Goal: Use online tool/utility: Utilize a website feature to perform a specific function

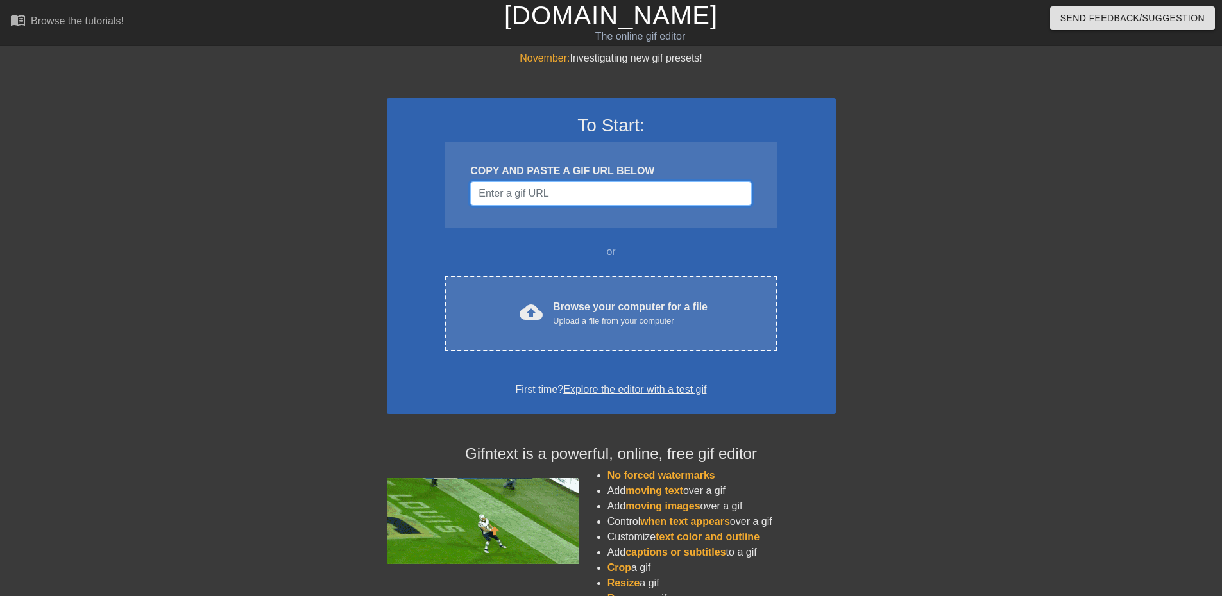
click at [591, 192] on input "Username" at bounding box center [610, 193] width 281 height 24
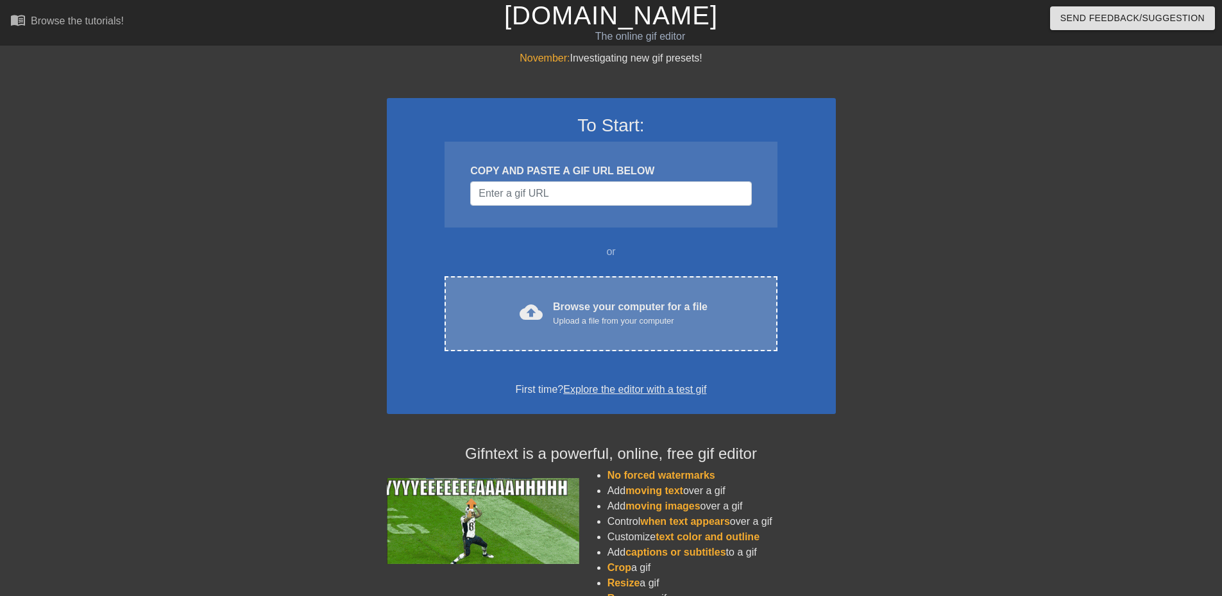
click at [580, 313] on div "Browse your computer for a file Upload a file from your computer" at bounding box center [630, 313] width 155 height 28
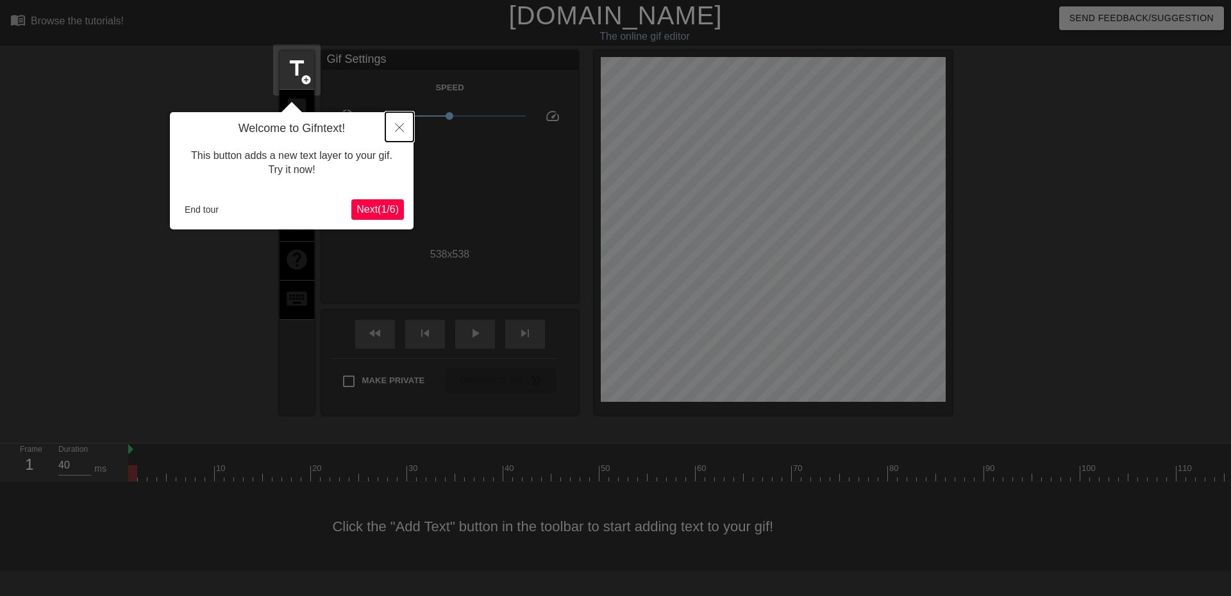
click at [399, 123] on button "Close" at bounding box center [399, 126] width 28 height 29
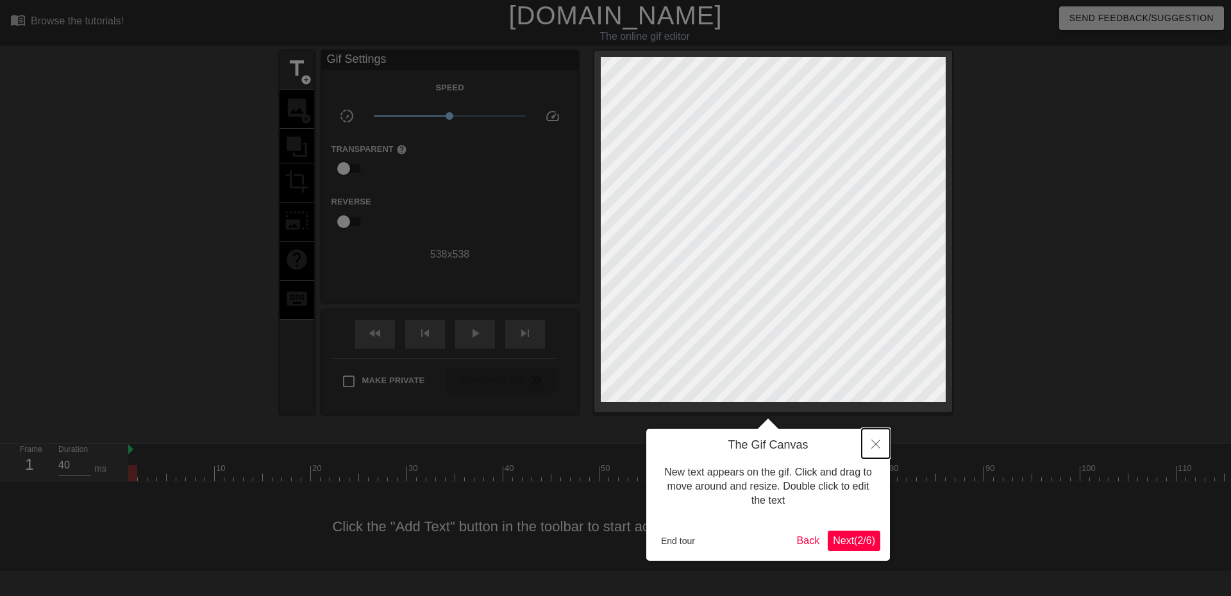
click at [879, 443] on icon "Close" at bounding box center [875, 444] width 9 height 9
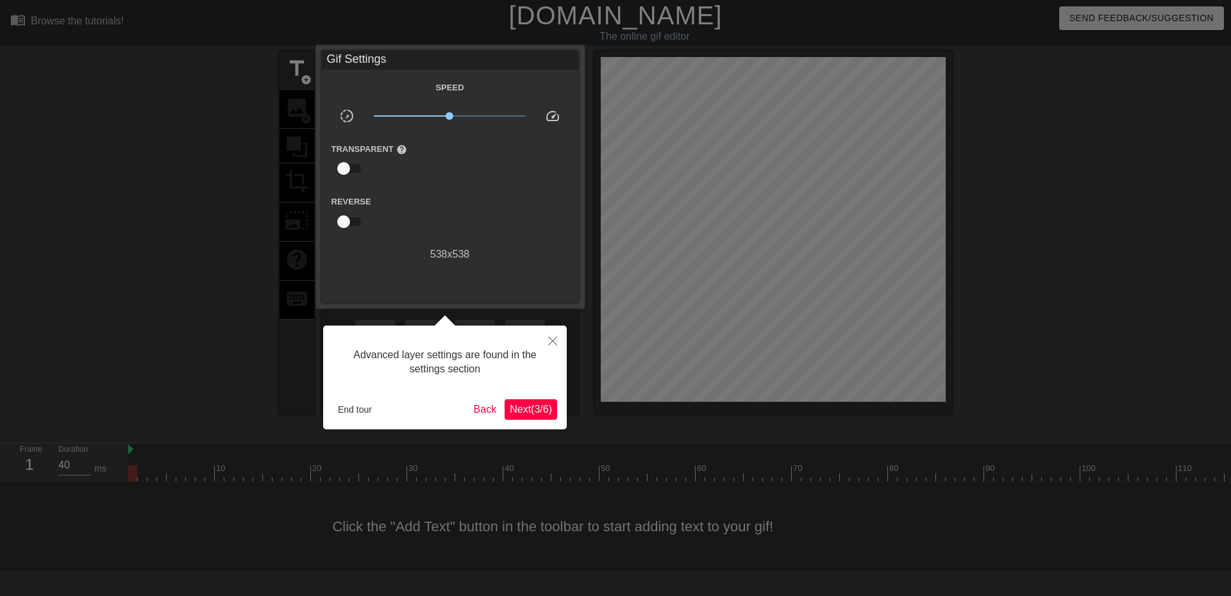
click at [532, 410] on span "Next ( 3 / 6 )" at bounding box center [531, 409] width 42 height 11
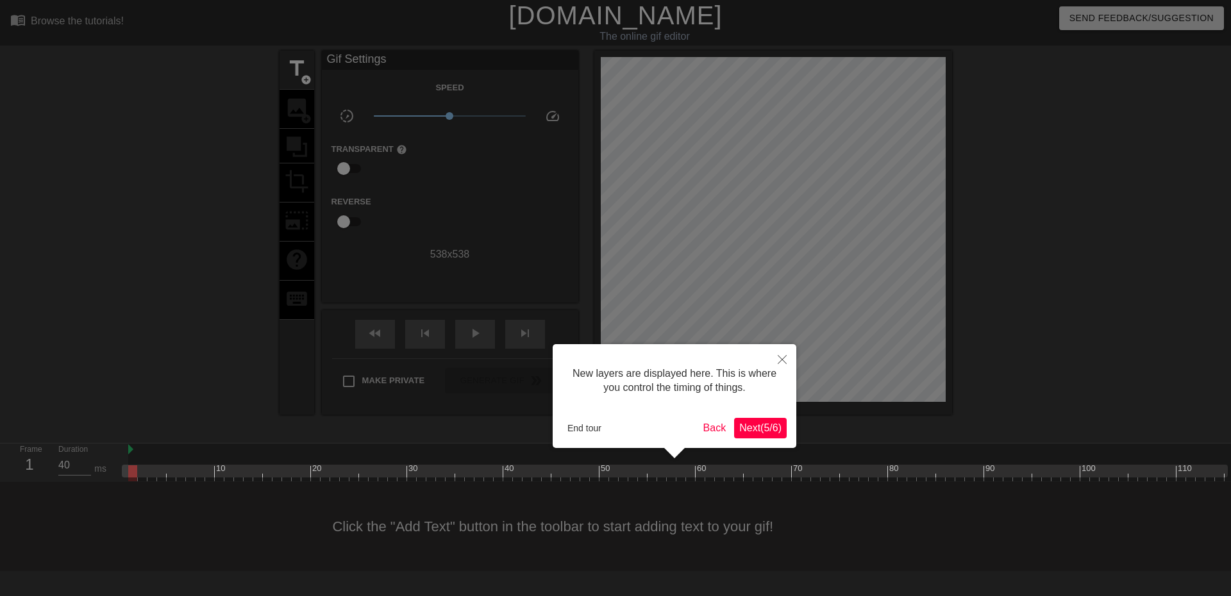
click at [764, 423] on span "Next ( 5 / 6 )" at bounding box center [760, 428] width 42 height 11
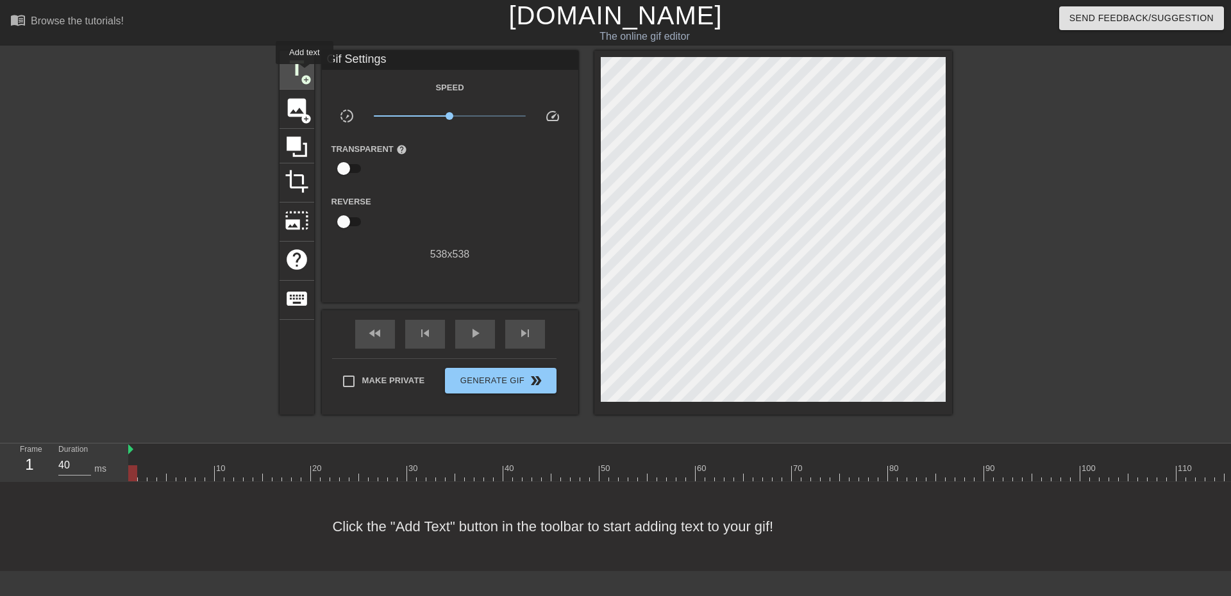
click at [305, 73] on span "title" at bounding box center [297, 68] width 24 height 24
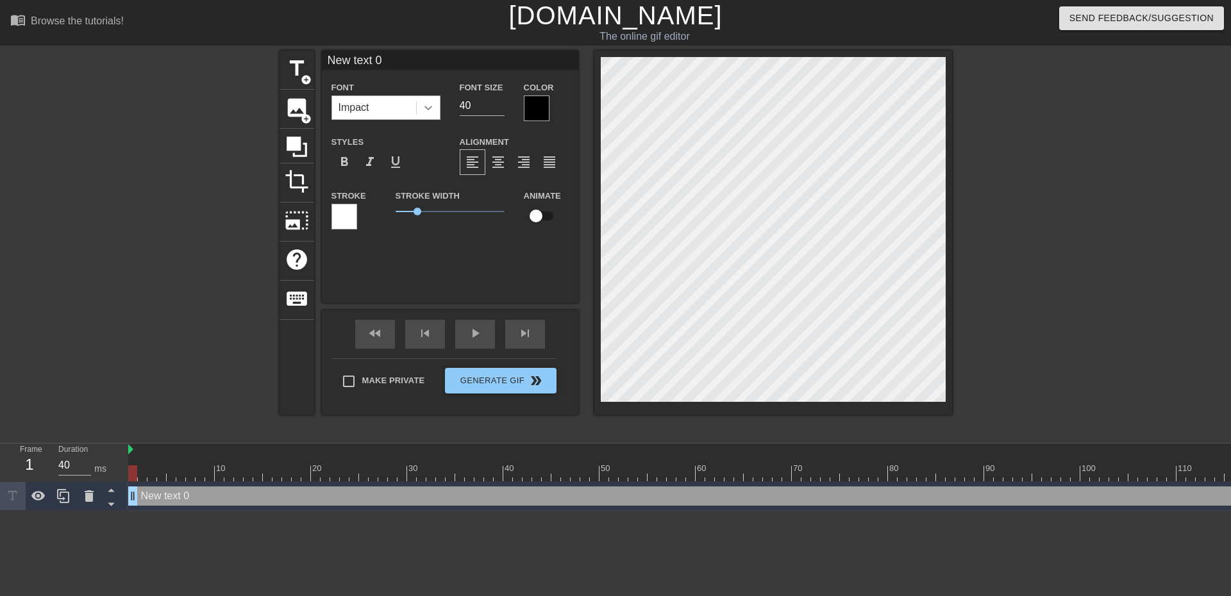
click at [437, 110] on div at bounding box center [428, 107] width 23 height 23
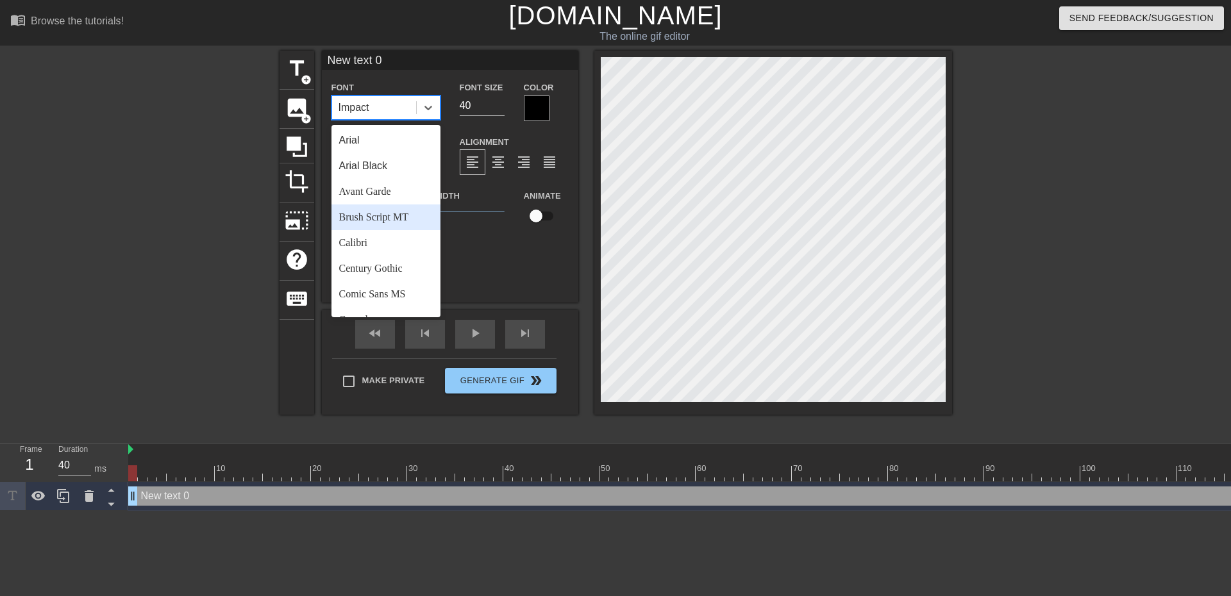
click at [398, 216] on div "Brush Script MT" at bounding box center [386, 218] width 109 height 26
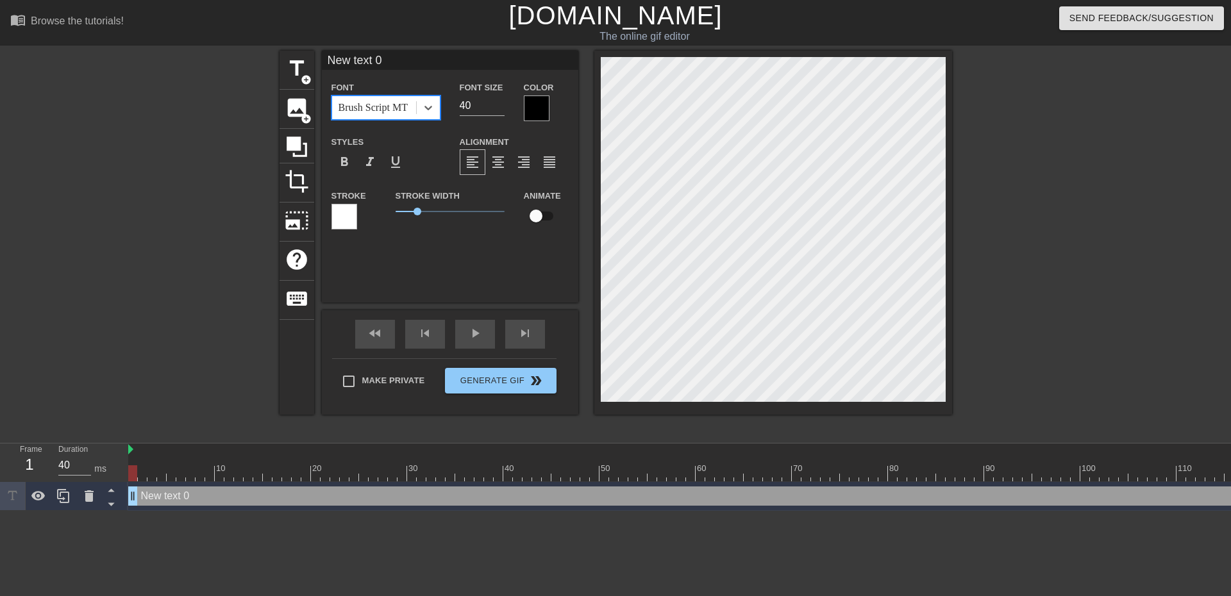
click at [540, 103] on div at bounding box center [537, 109] width 26 height 26
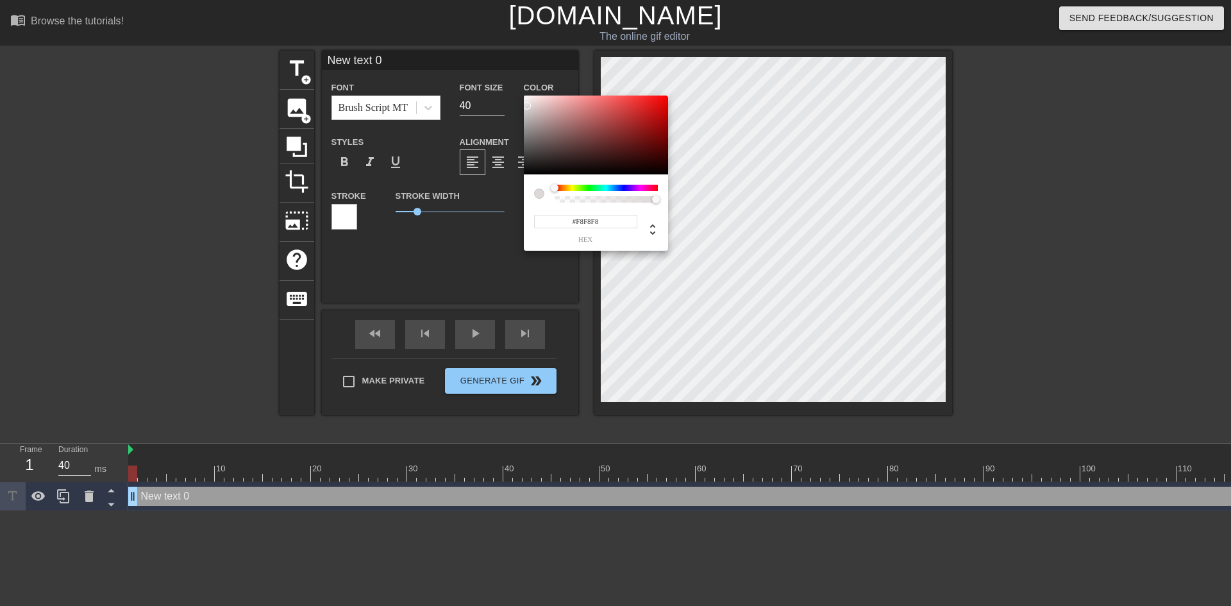
type input "#FFFFFF"
drag, startPoint x: 560, startPoint y: 142, endPoint x: 505, endPoint y: 82, distance: 81.2
click at [505, 82] on div "#FFFFFF hex" at bounding box center [615, 303] width 1231 height 606
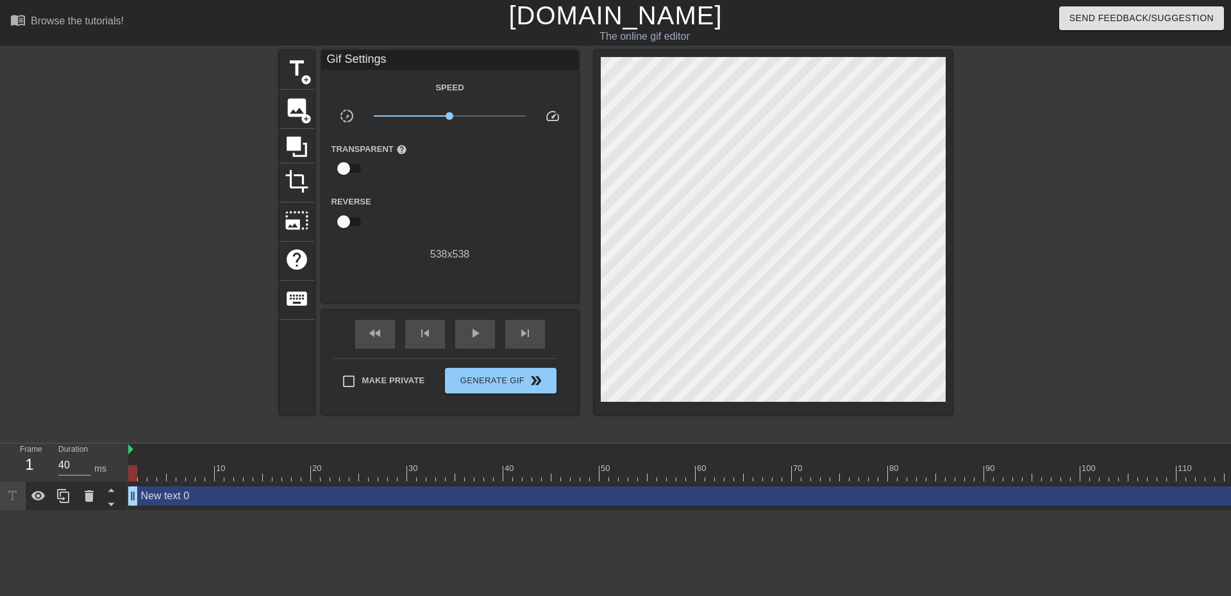
drag, startPoint x: 421, startPoint y: 209, endPoint x: 439, endPoint y: 212, distance: 18.8
click at [299, 78] on span "title" at bounding box center [297, 68] width 24 height 24
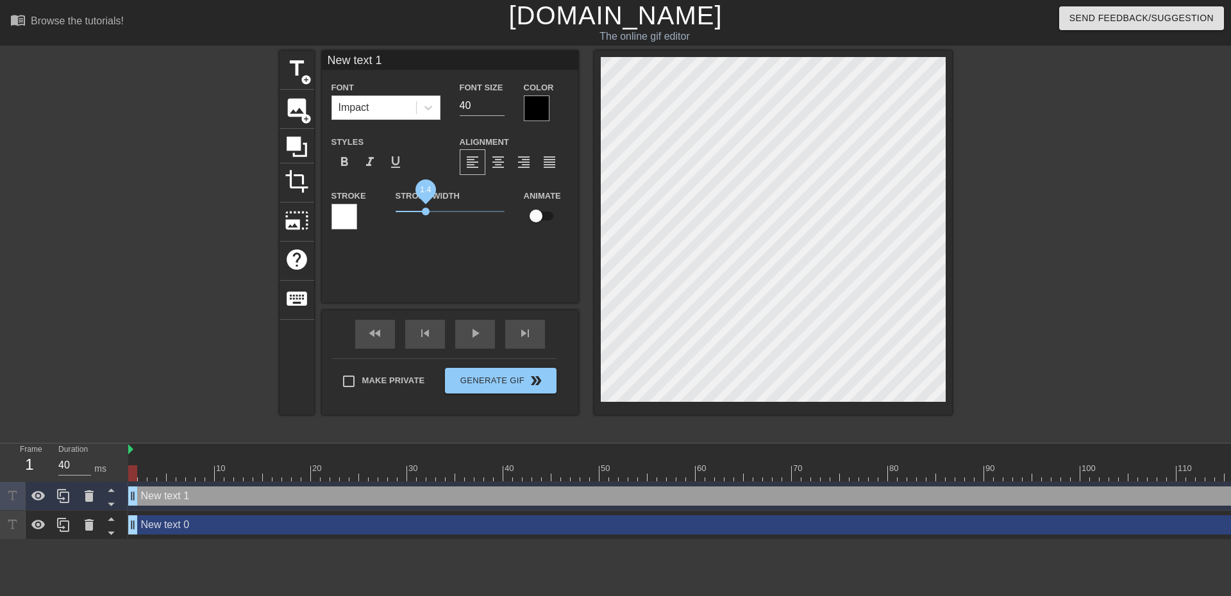
drag, startPoint x: 418, startPoint y: 209, endPoint x: 426, endPoint y: 211, distance: 7.9
click at [426, 211] on span "1.4" at bounding box center [426, 212] width 8 height 8
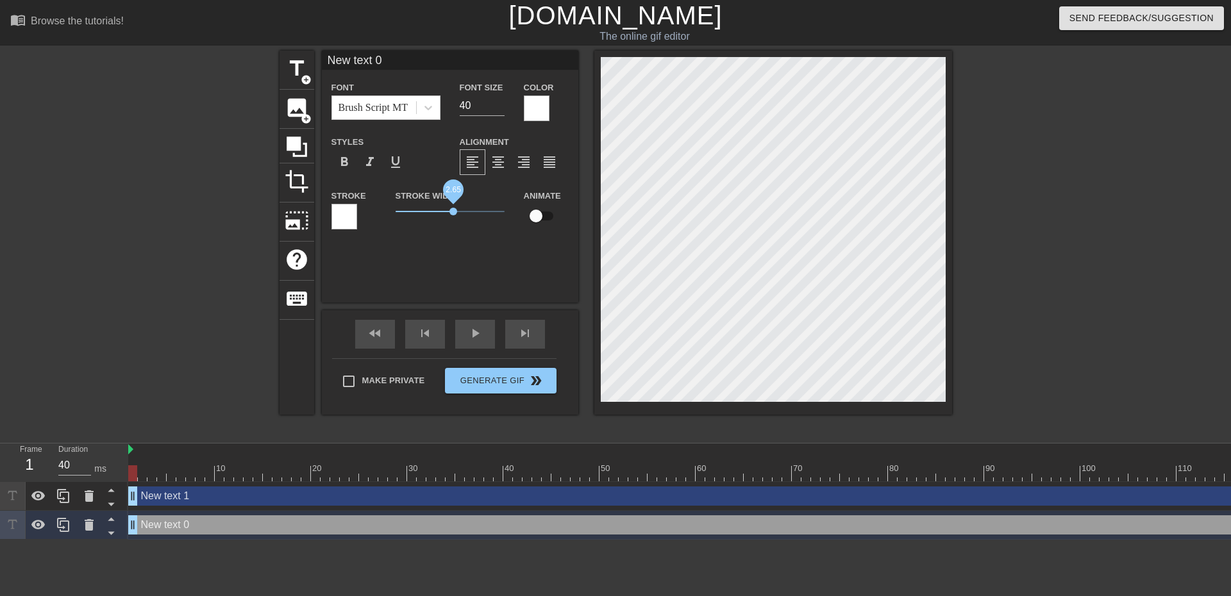
drag, startPoint x: 418, startPoint y: 209, endPoint x: 453, endPoint y: 211, distance: 35.3
click at [453, 211] on span "2.65" at bounding box center [454, 212] width 8 height 8
click at [422, 107] on icon at bounding box center [428, 107] width 13 height 13
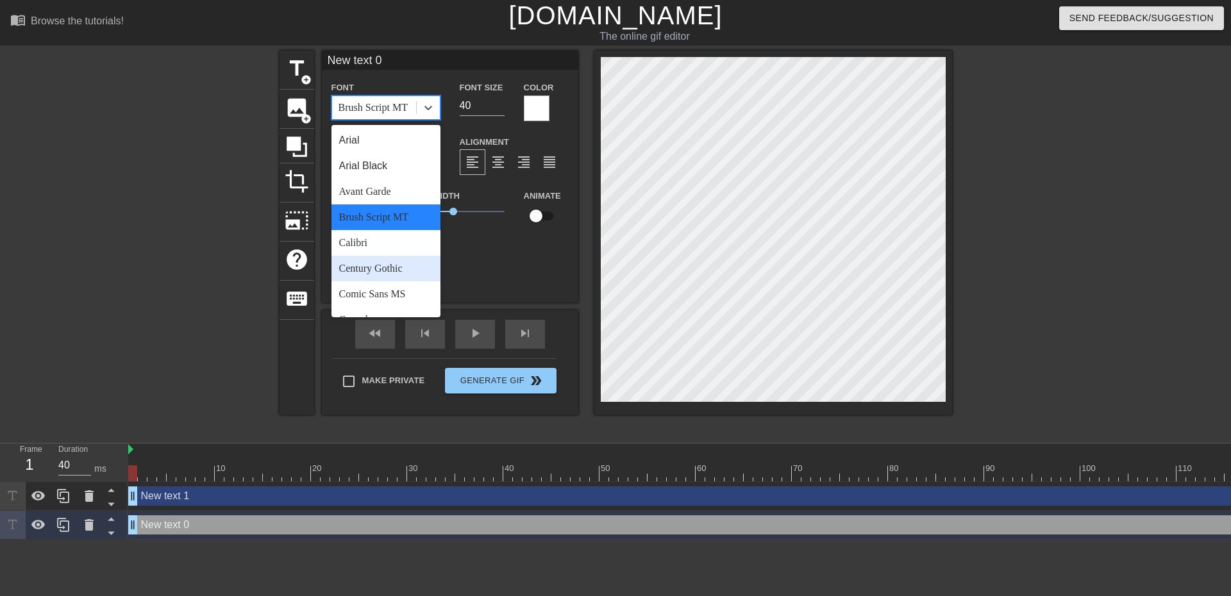
click at [400, 262] on div "Century Gothic" at bounding box center [386, 269] width 109 height 26
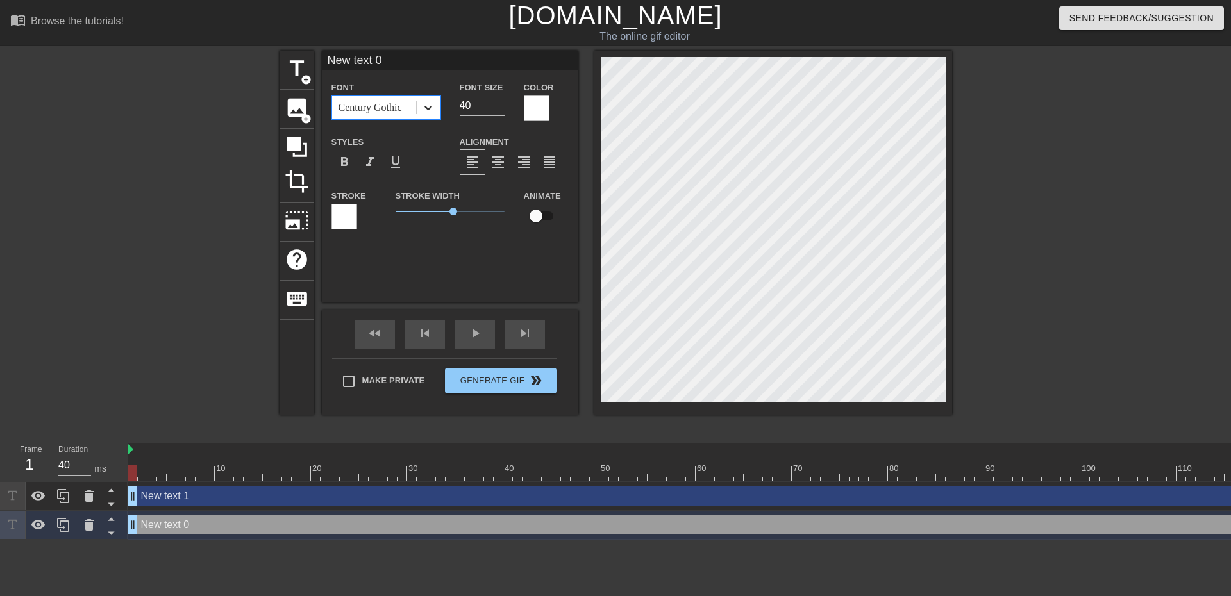
click at [437, 110] on div at bounding box center [428, 107] width 23 height 23
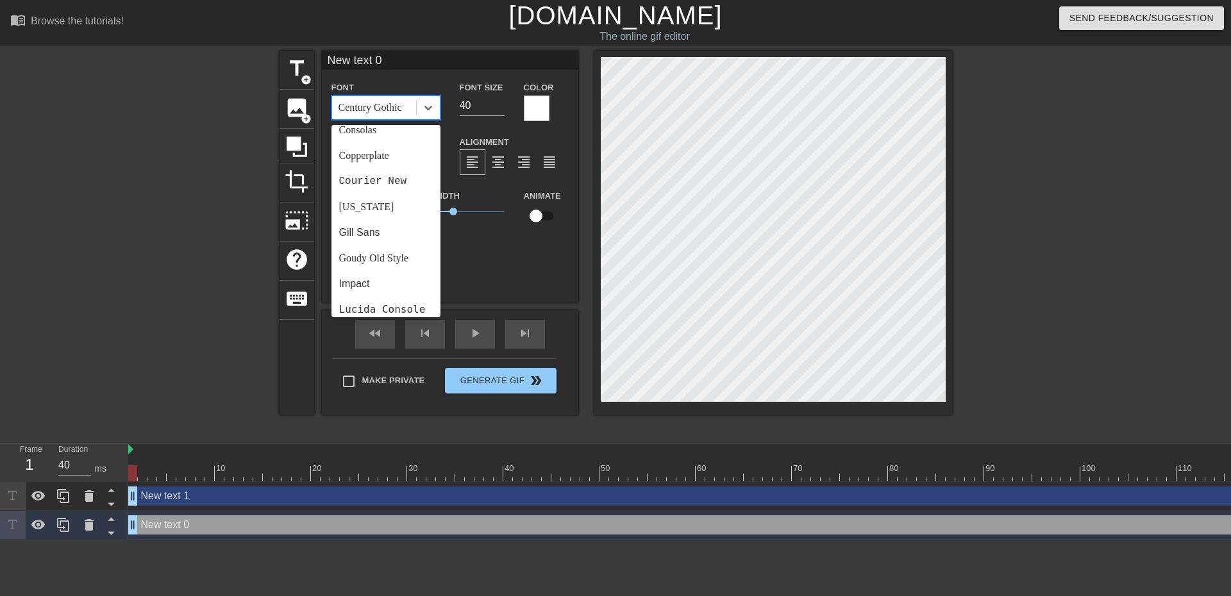
scroll to position [192, 0]
click at [385, 283] on div "Impact" at bounding box center [386, 282] width 109 height 26
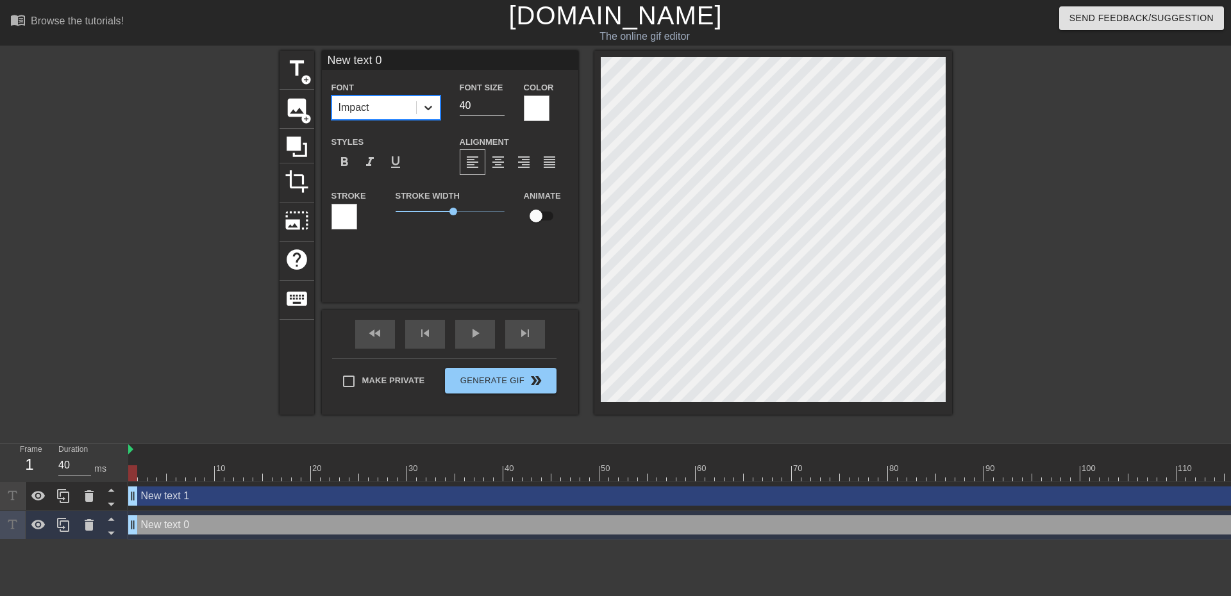
click at [429, 99] on div at bounding box center [428, 107] width 23 height 23
click at [499, 164] on span "format_align_center" at bounding box center [498, 162] width 15 height 15
click at [417, 101] on div at bounding box center [428, 107] width 23 height 23
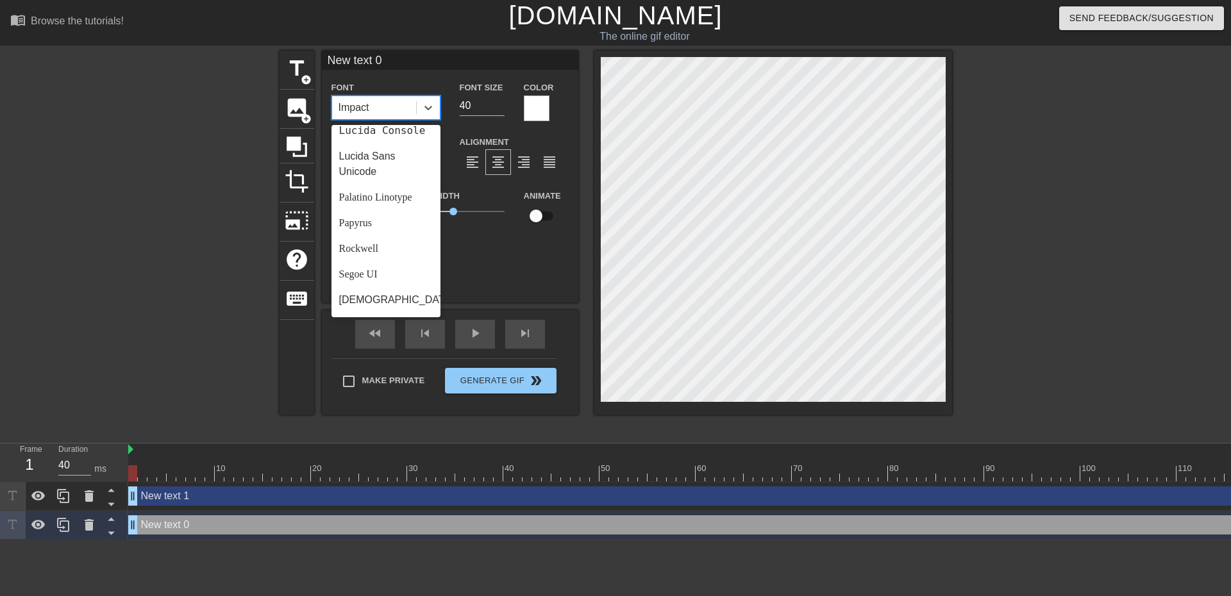
scroll to position [459, 0]
click at [376, 174] on div "Rockwell" at bounding box center [386, 174] width 109 height 26
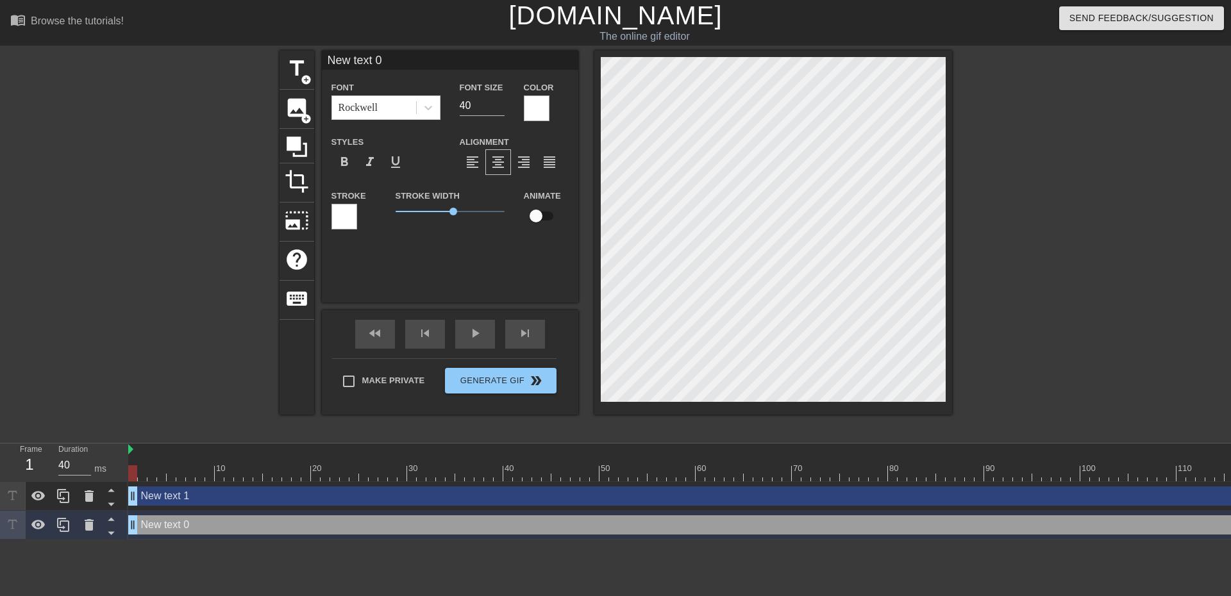
scroll to position [2, 3]
type input "H"
type textarea "H"
type input "HA"
type textarea "HA"
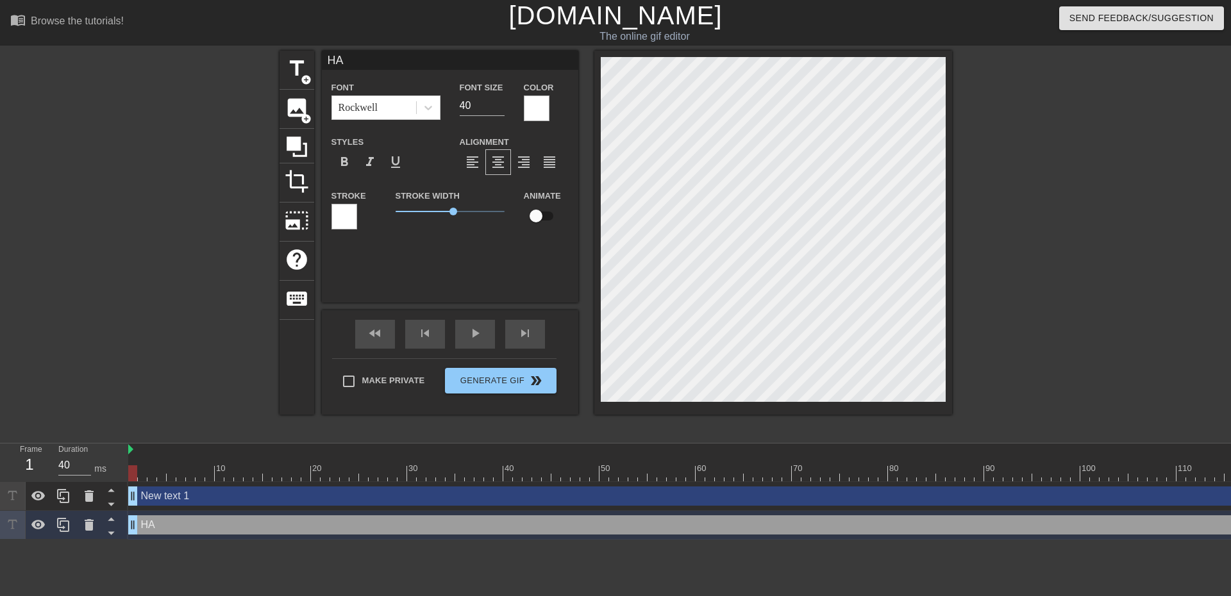
type input "HAN"
type textarea "HAN"
type input "HANB"
type textarea "HANB"
type input "HANBI"
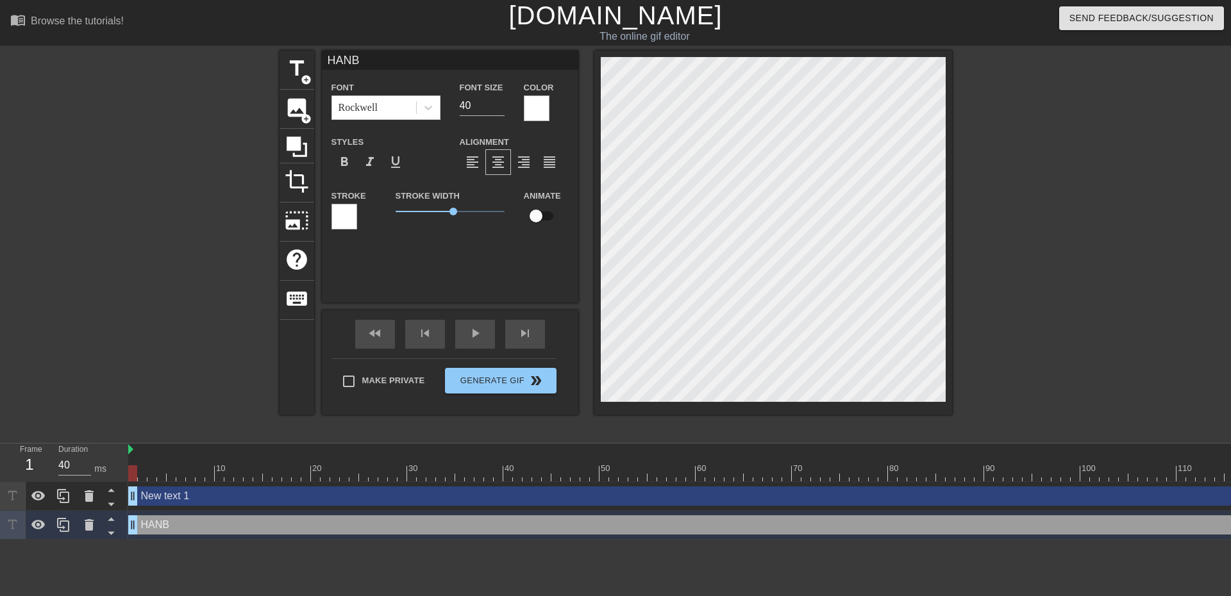
type textarea "HANBI"
type input "[PERSON_NAME]"
type textarea "[PERSON_NAME]"
type input "[PERSON_NAME]"
type textarea "[PERSON_NAME]"
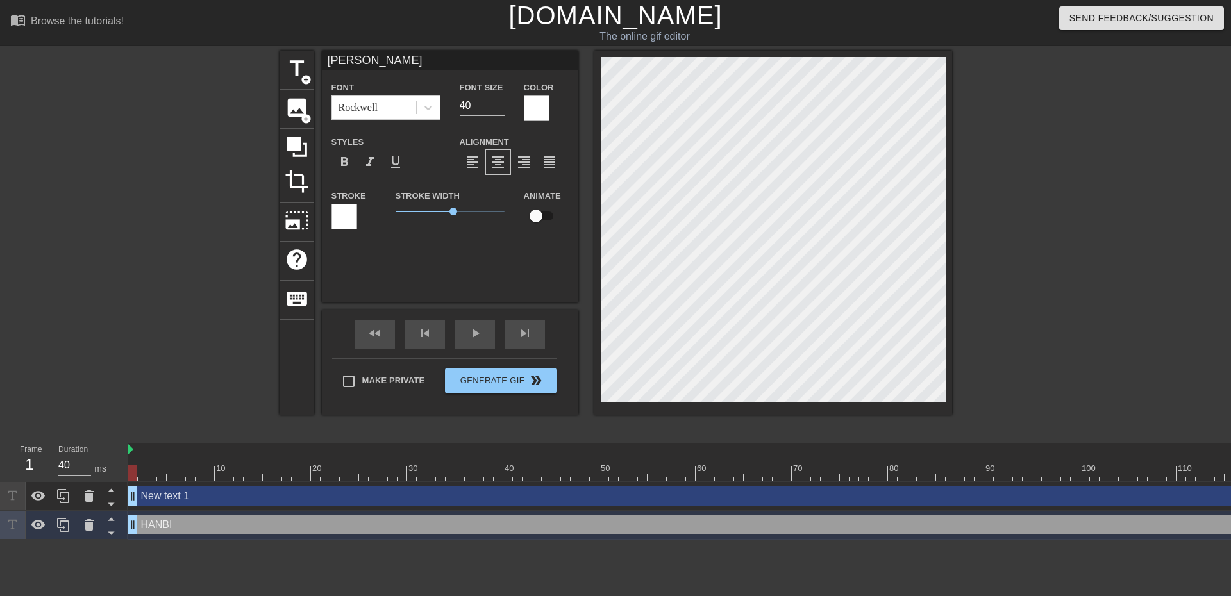
type input "[PERSON_NAME]"
type textarea "[PERSON_NAME]"
type input "[PERSON_NAME]"
type textarea "[PERSON_NAME]"
type input "HANBIN BOT"
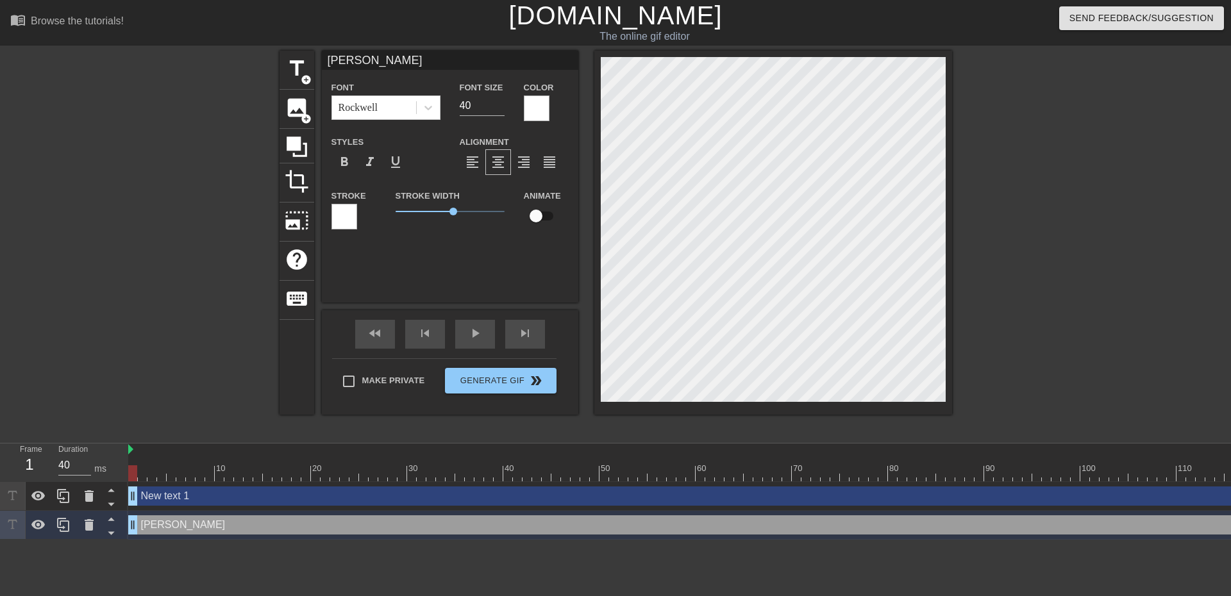
type textarea "HANBIN BOT"
type input "New text 1"
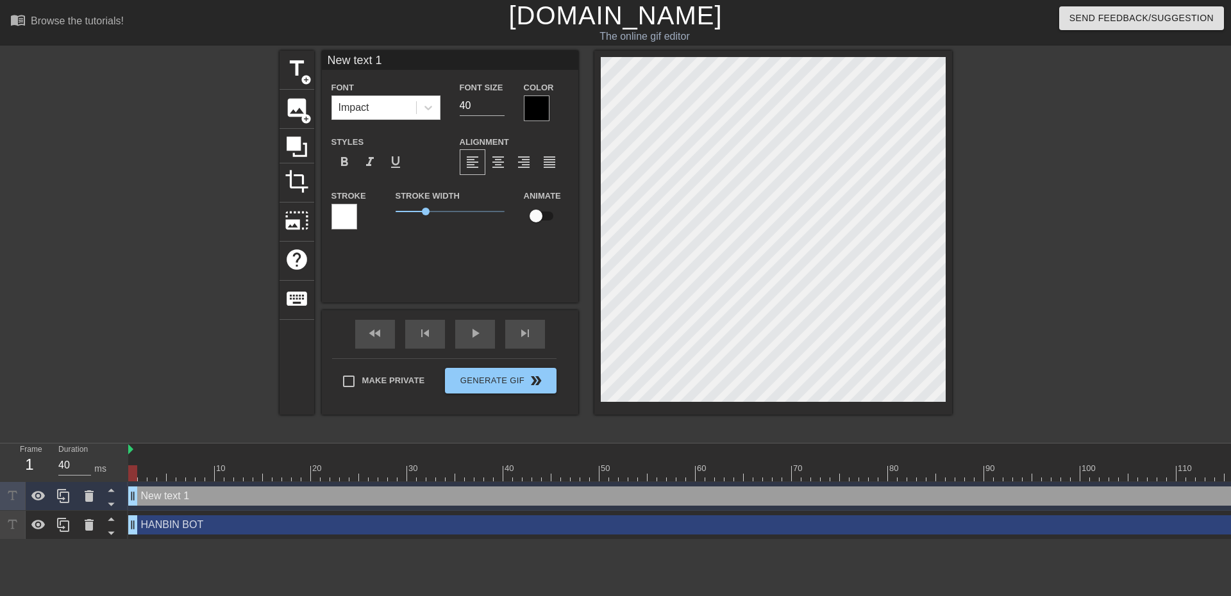
scroll to position [2, 3]
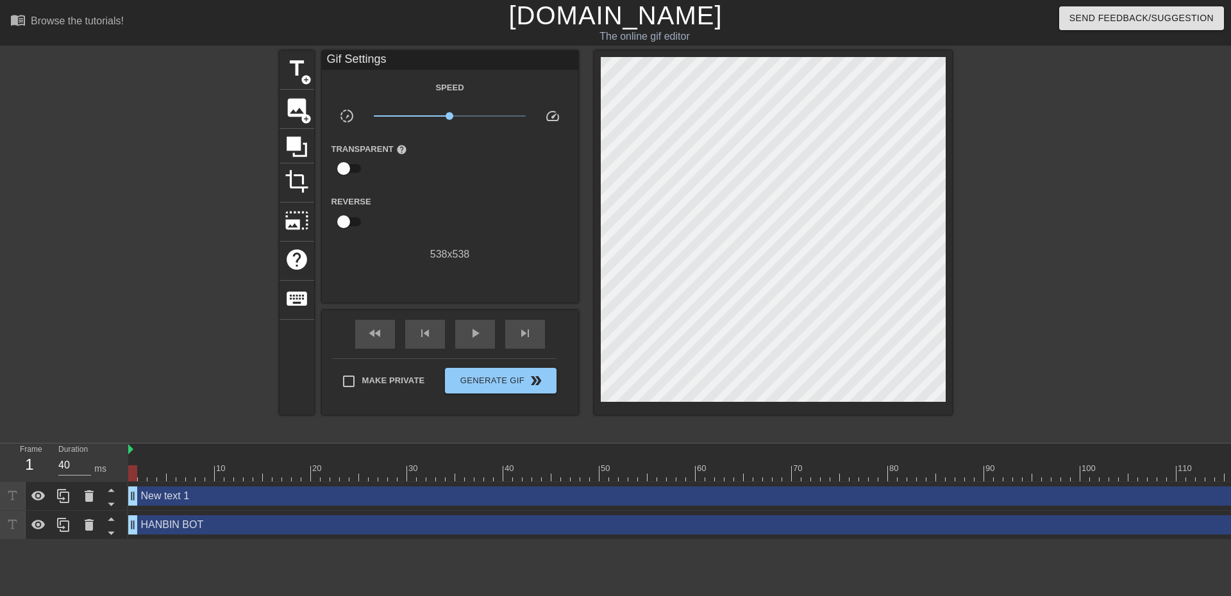
click at [1006, 243] on div at bounding box center [1064, 243] width 192 height 385
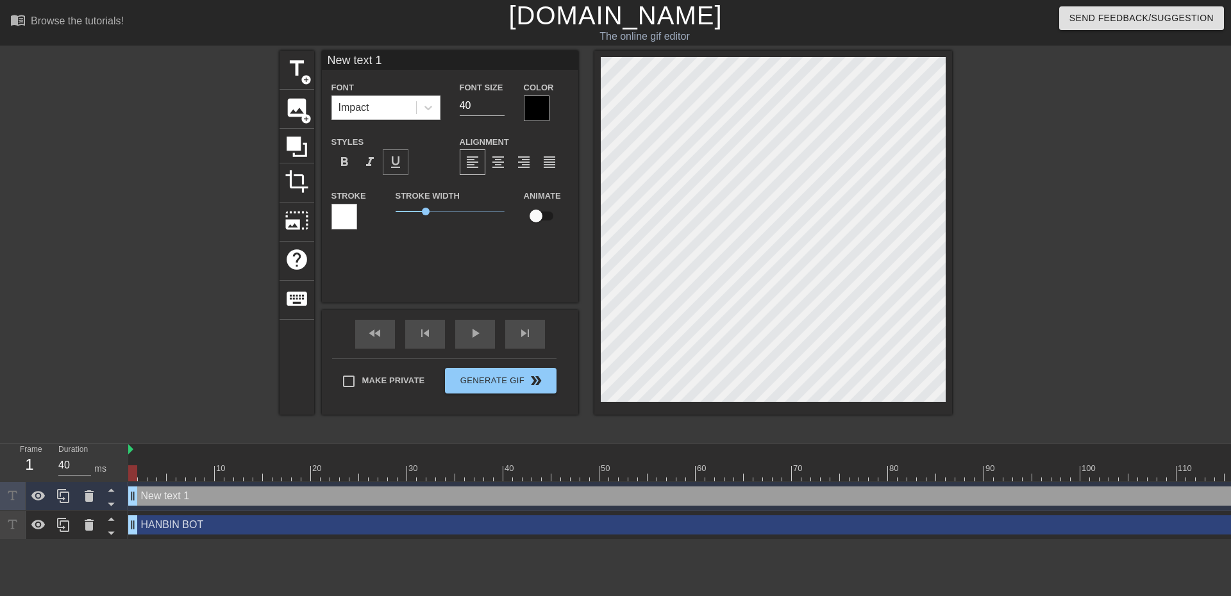
click at [396, 174] on div "title add_circle image add_circle crop photo_size_select_large help keyboard Ne…" at bounding box center [616, 233] width 673 height 364
type input "HANBIN BOT"
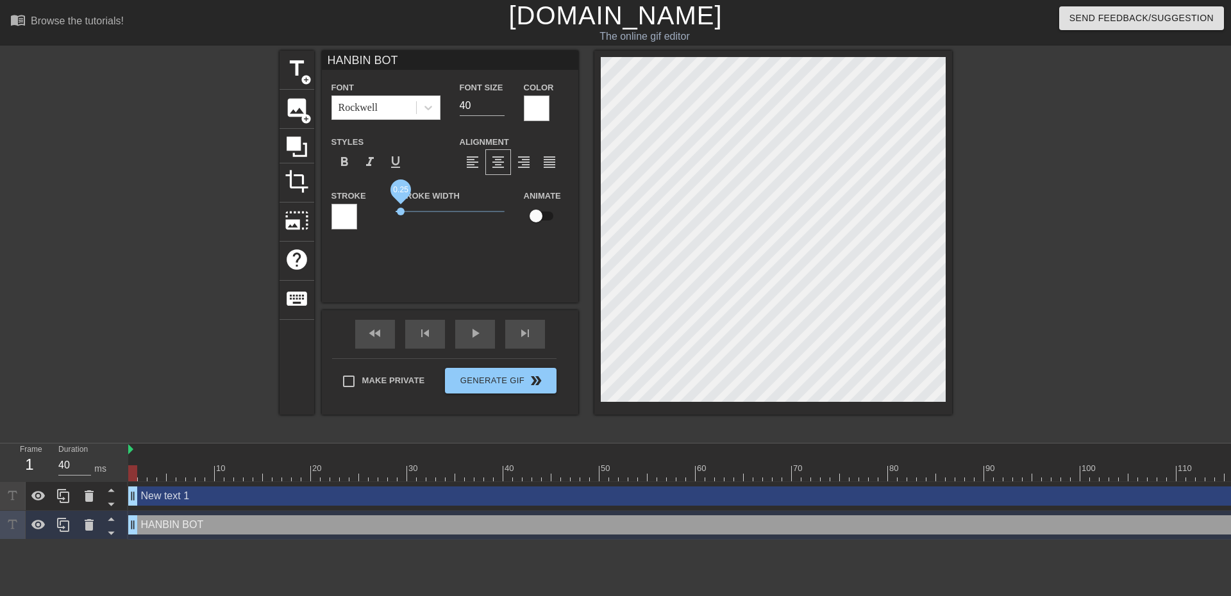
drag, startPoint x: 453, startPoint y: 210, endPoint x: 401, endPoint y: 207, distance: 52.7
click at [401, 208] on span "0.25" at bounding box center [401, 212] width 8 height 8
click at [478, 108] on input "40" at bounding box center [482, 106] width 45 height 21
type input "51"
click at [498, 100] on input "51" at bounding box center [482, 106] width 45 height 21
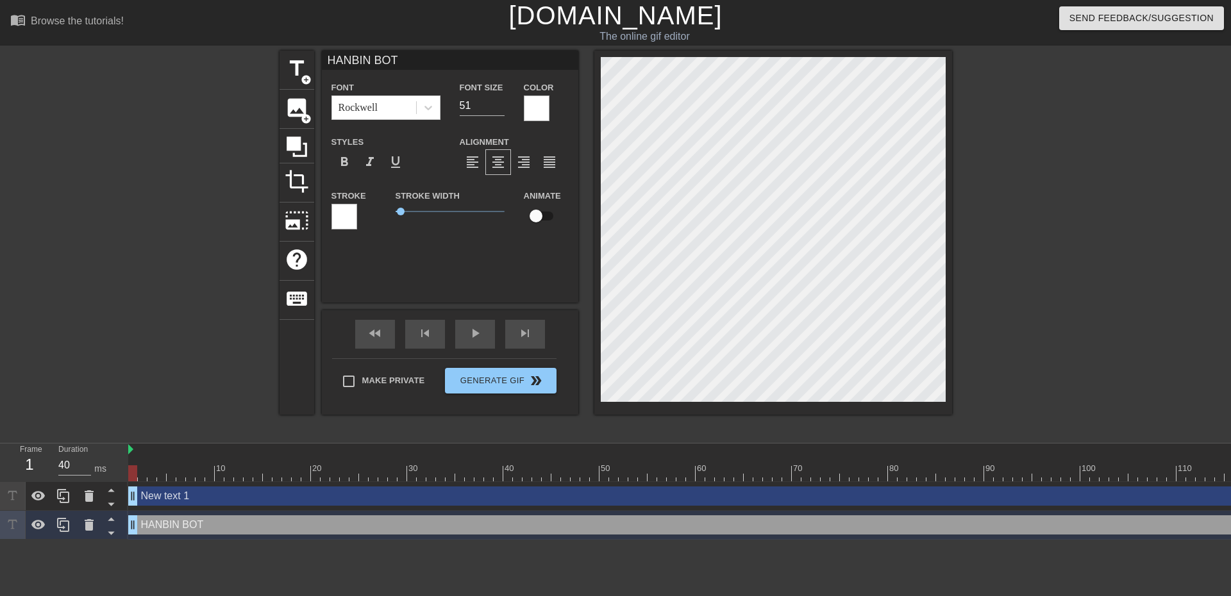
click at [339, 216] on div at bounding box center [345, 217] width 26 height 26
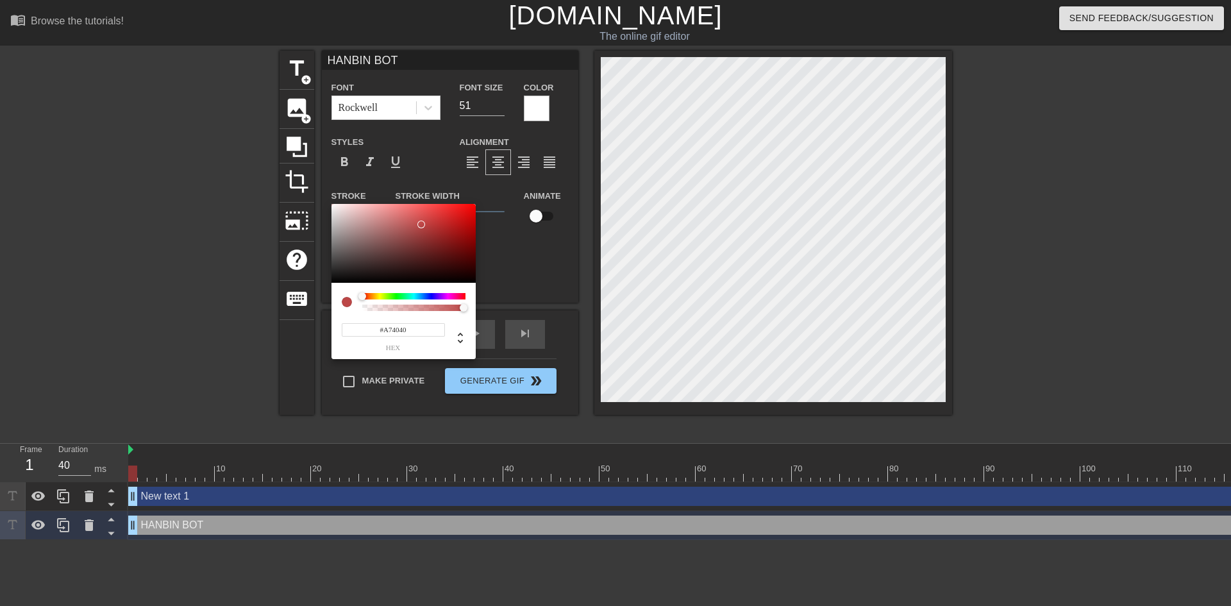
drag, startPoint x: 394, startPoint y: 258, endPoint x: 421, endPoint y: 231, distance: 38.5
click at [421, 231] on div at bounding box center [404, 244] width 144 height 80
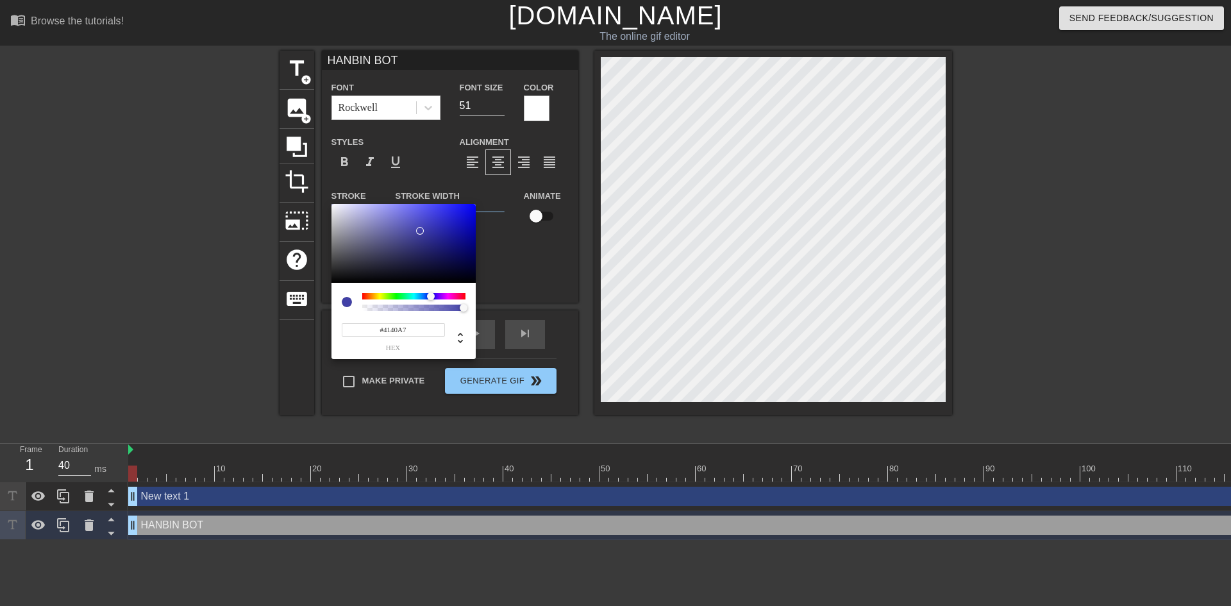
click at [431, 295] on div at bounding box center [413, 296] width 103 height 6
type input "#0100FF"
drag, startPoint x: 448, startPoint y: 221, endPoint x: 484, endPoint y: 192, distance: 46.1
click at [484, 192] on div "#0100FF hex" at bounding box center [615, 303] width 1231 height 606
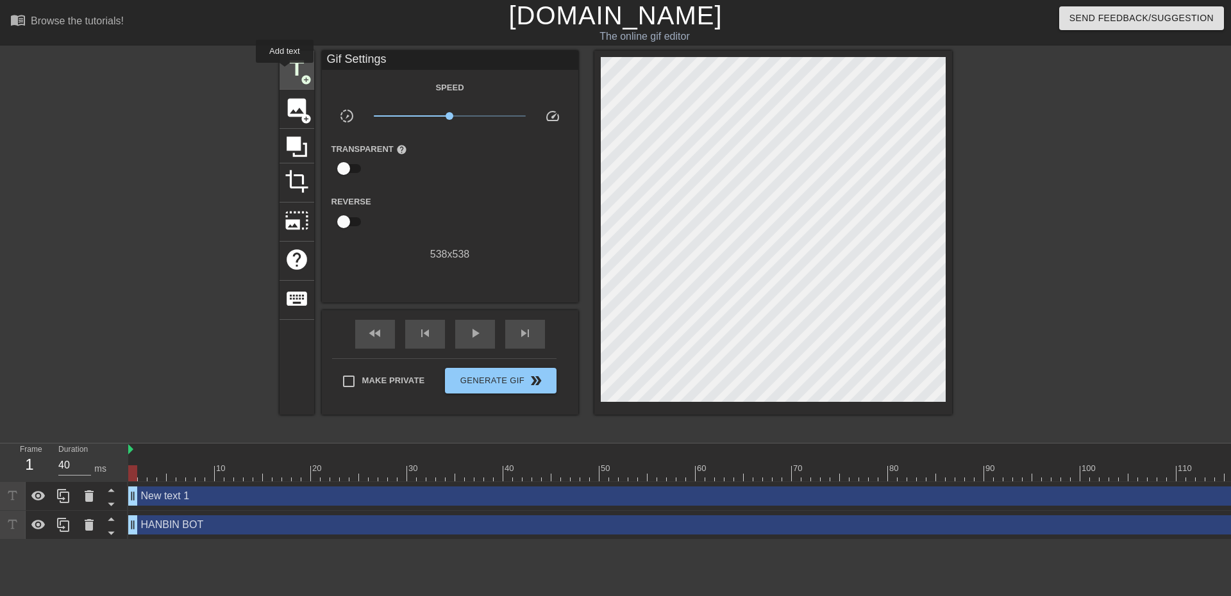
click at [294, 72] on span "title" at bounding box center [297, 68] width 24 height 24
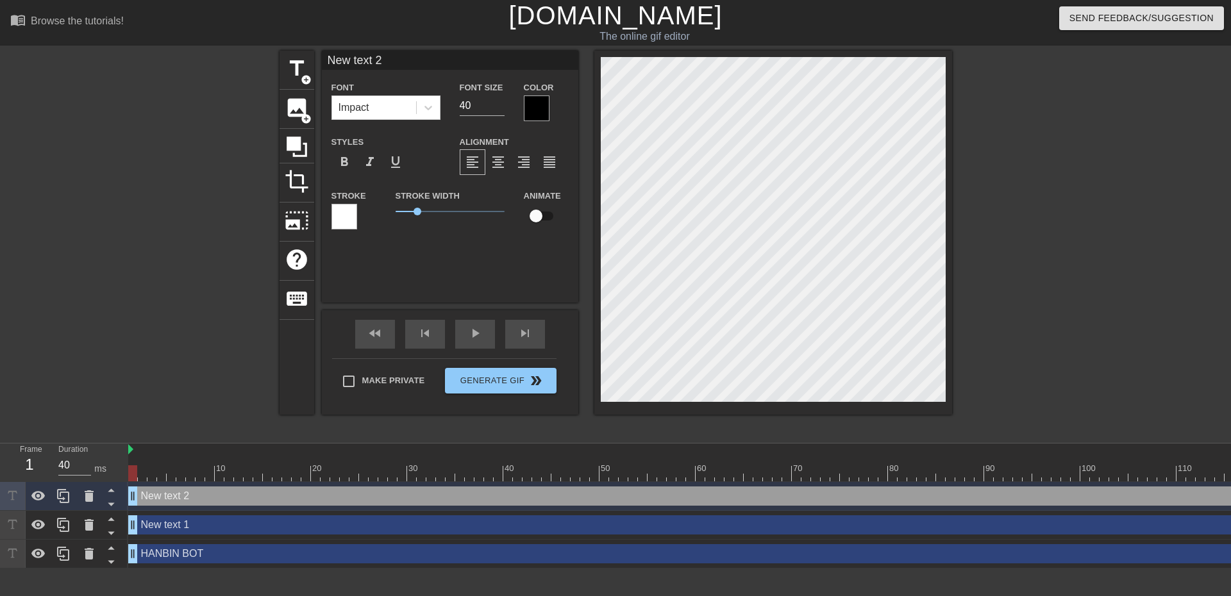
click at [344, 217] on div at bounding box center [345, 217] width 26 height 26
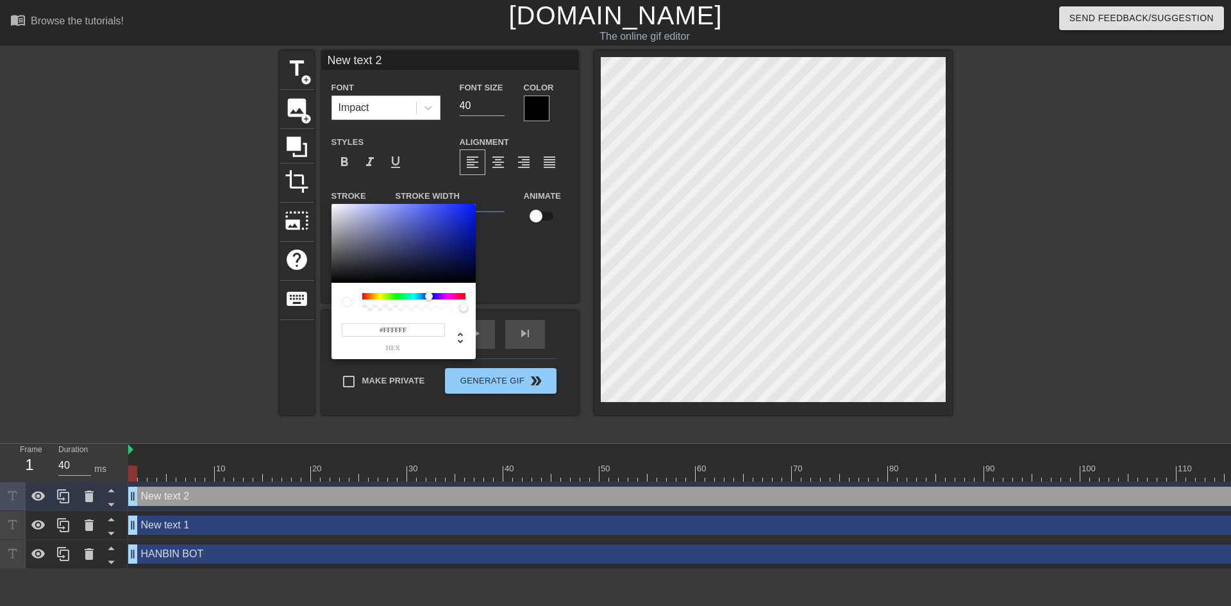
click at [429, 295] on div at bounding box center [413, 296] width 103 height 6
click at [433, 295] on div at bounding box center [433, 296] width 8 height 8
type input "#2505FF"
drag, startPoint x: 461, startPoint y: 226, endPoint x: 473, endPoint y: 202, distance: 26.4
click at [473, 202] on div "#2505FF hex" at bounding box center [615, 303] width 1231 height 606
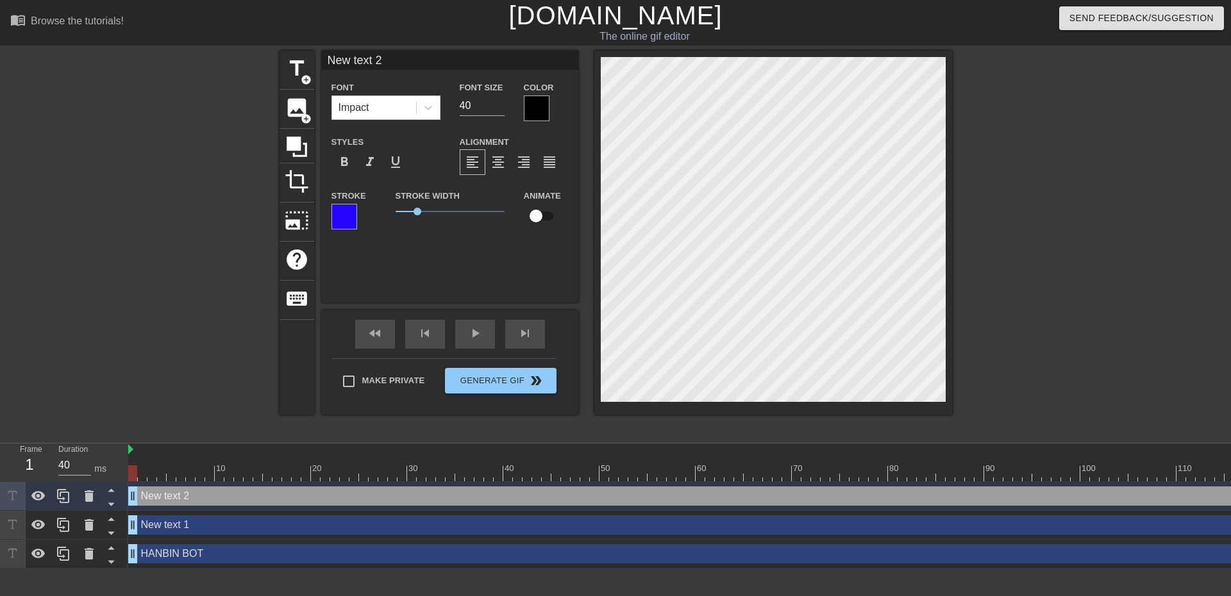
drag, startPoint x: 794, startPoint y: 216, endPoint x: 1077, endPoint y: 191, distance: 284.5
click at [1077, 191] on div "title add_circle image add_circle crop photo_size_select_large help keyboard Ne…" at bounding box center [615, 243] width 1231 height 385
type input "HANBIN BOT"
type input "51"
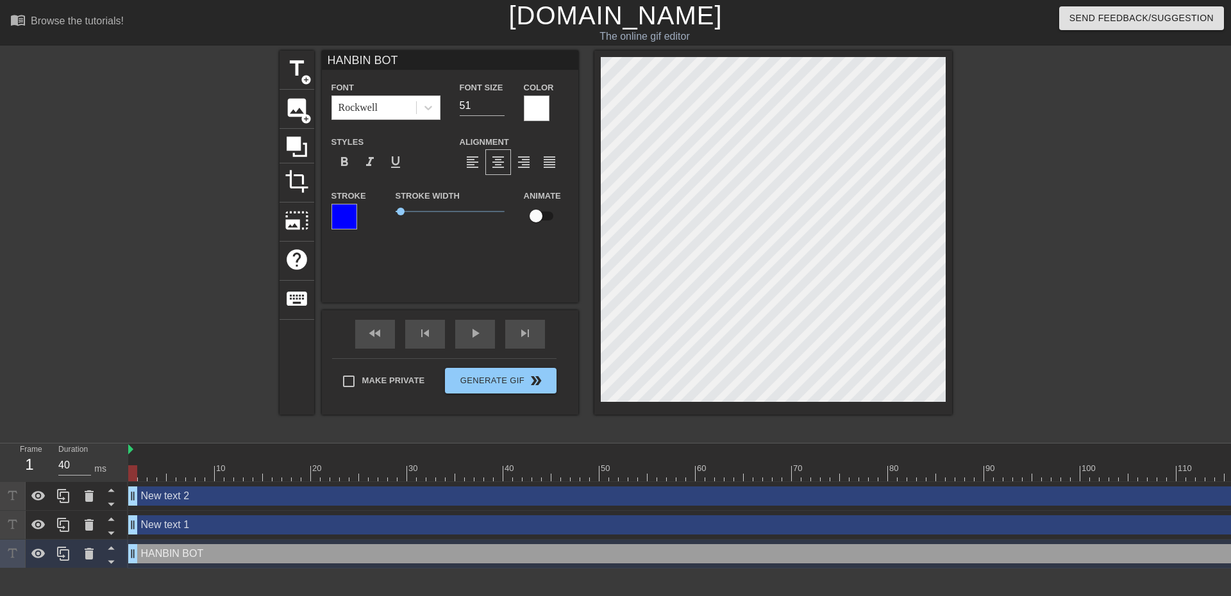
scroll to position [2, 1]
drag, startPoint x: 402, startPoint y: 210, endPoint x: 415, endPoint y: 212, distance: 13.0
click at [415, 212] on span "0.9" at bounding box center [415, 212] width 8 height 8
